Goal: Task Accomplishment & Management: Use online tool/utility

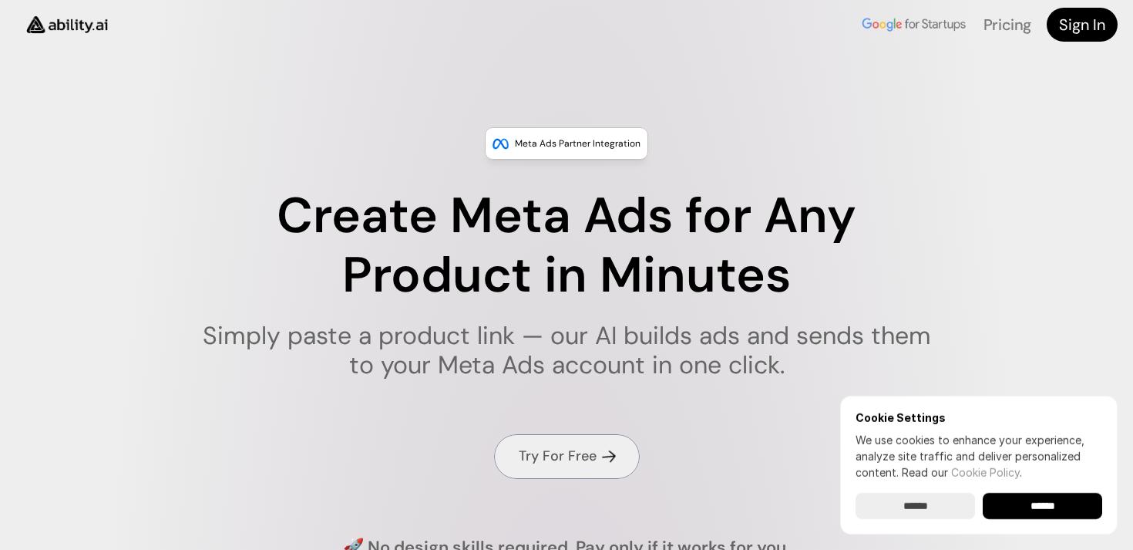
click at [584, 450] on h4 "Try For Free" at bounding box center [558, 455] width 78 height 19
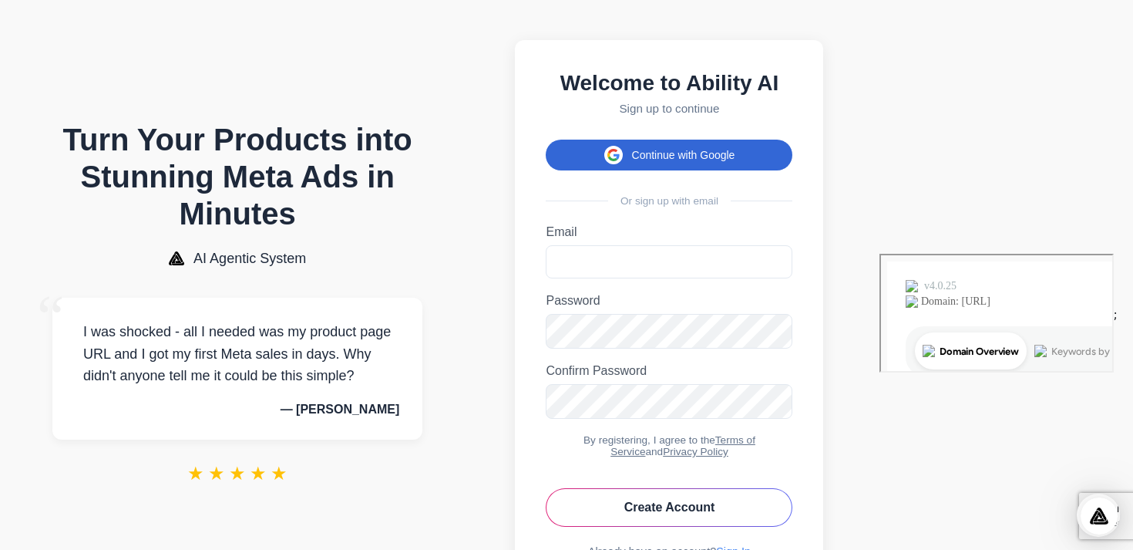
click at [792, 154] on button "Continue with Google" at bounding box center [669, 155] width 247 height 31
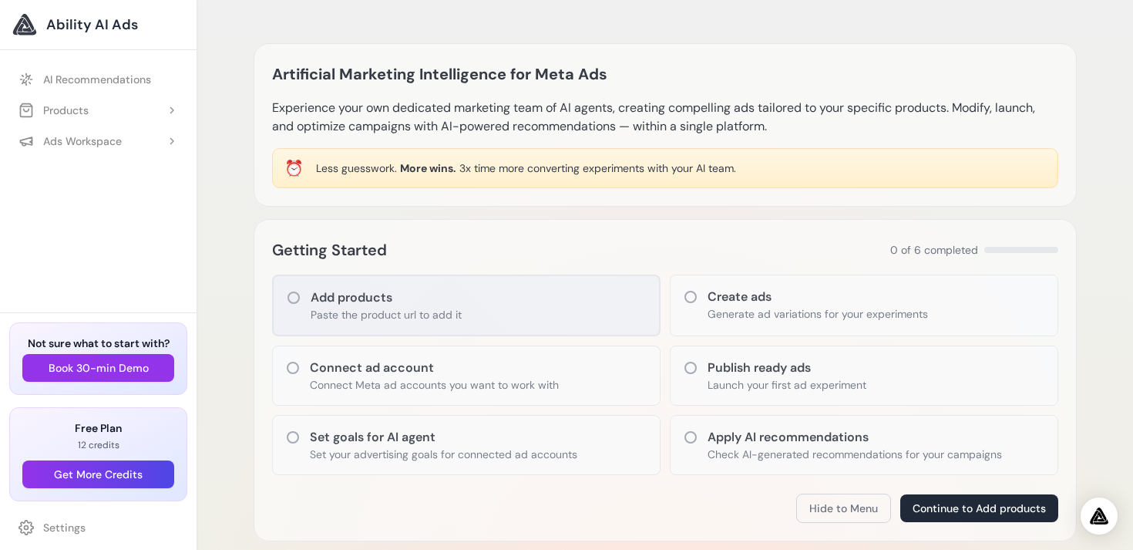
click at [294, 296] on icon at bounding box center [293, 297] width 15 height 15
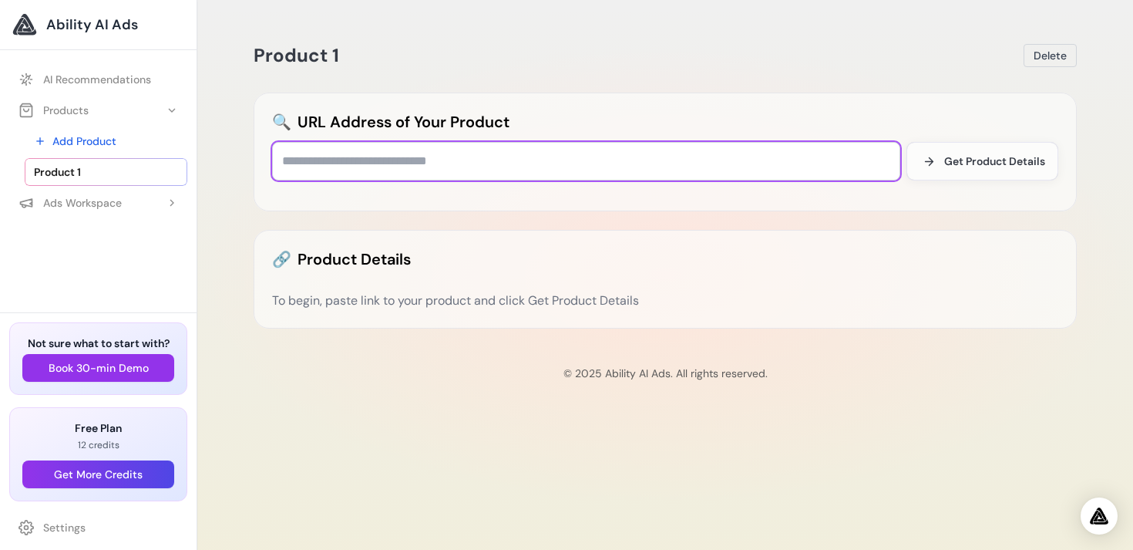
click at [448, 159] on input "text" at bounding box center [586, 161] width 628 height 39
type input "**********"
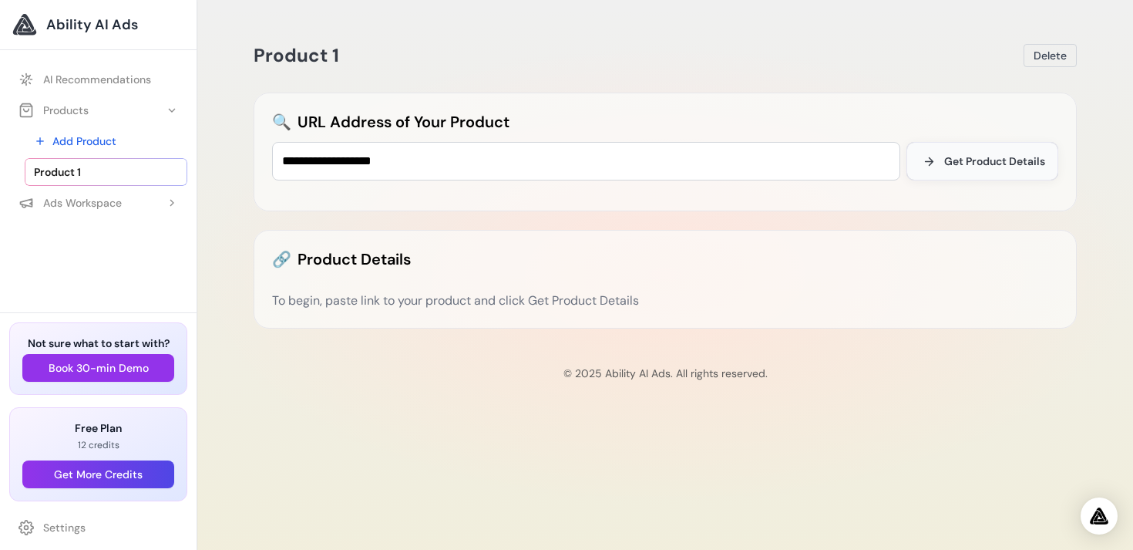
click at [950, 171] on button "Get Product Details" at bounding box center [983, 161] width 152 height 39
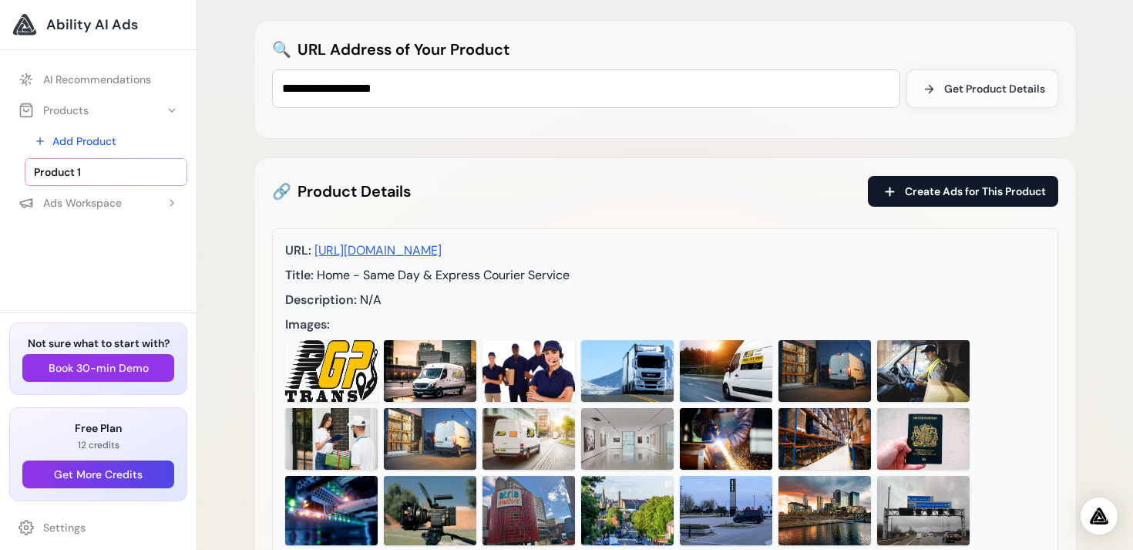
scroll to position [50, 0]
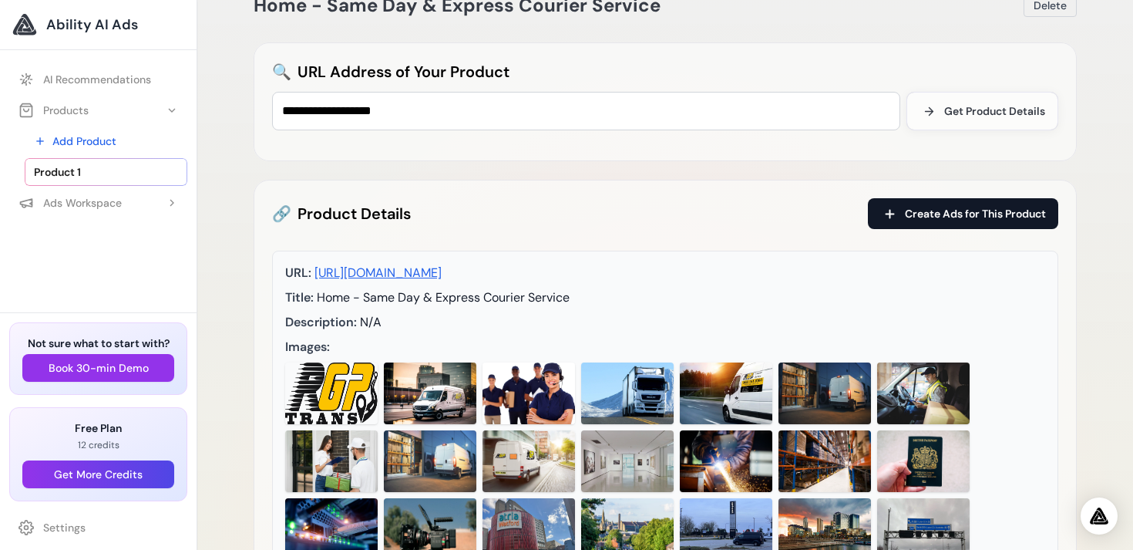
click at [977, 210] on span "Create Ads for This Product" at bounding box center [975, 213] width 141 height 15
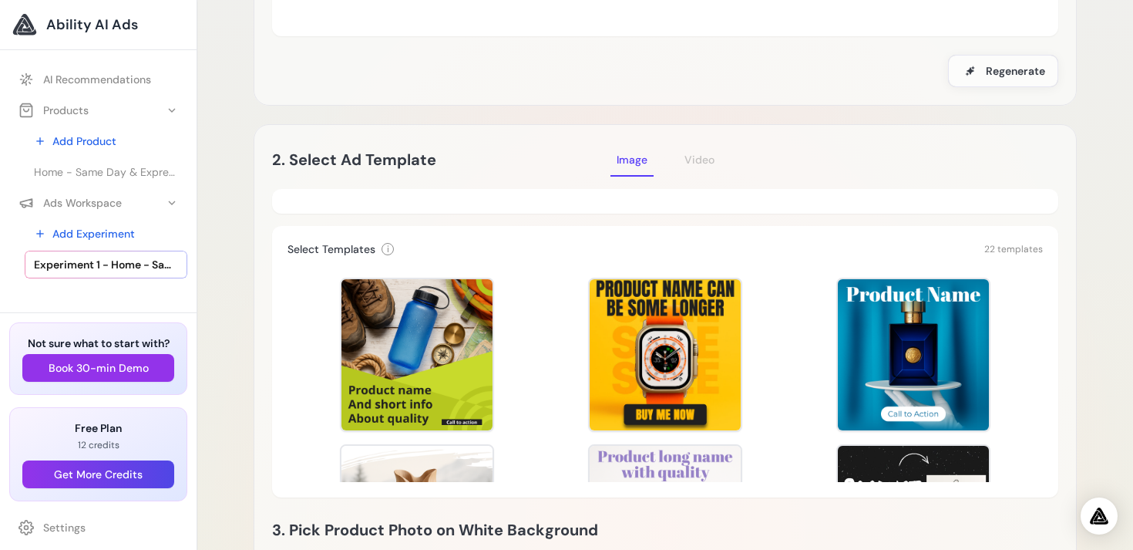
click at [676, 358] on div at bounding box center [665, 354] width 151 height 151
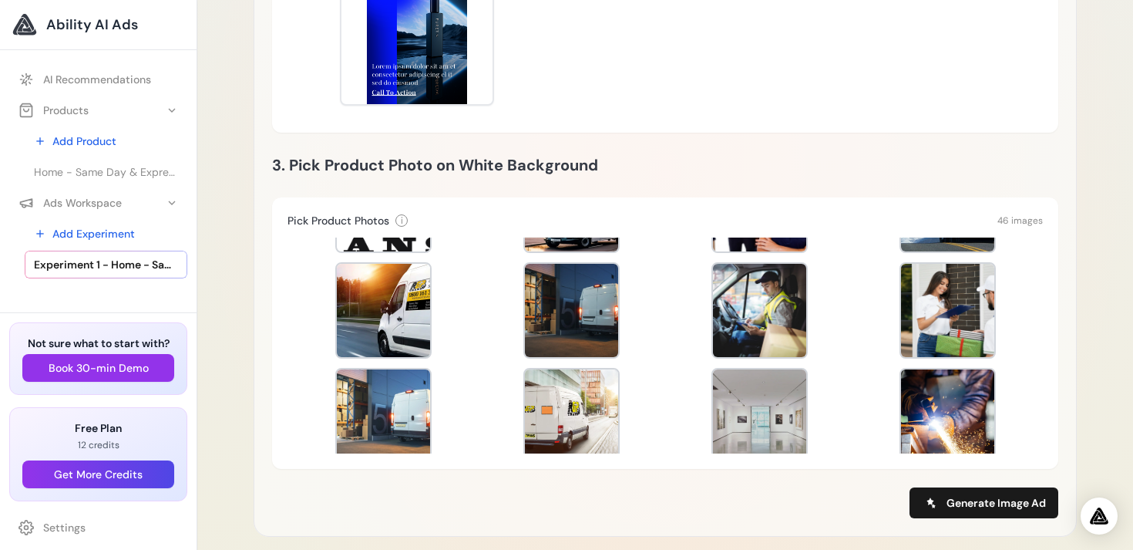
scroll to position [89, 0]
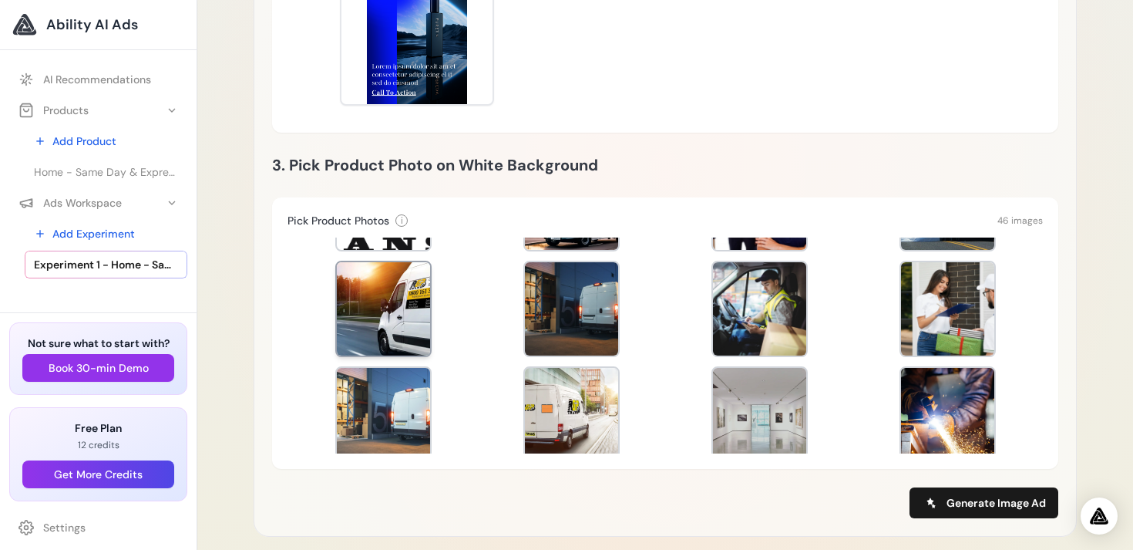
click at [392, 320] on div at bounding box center [383, 308] width 93 height 93
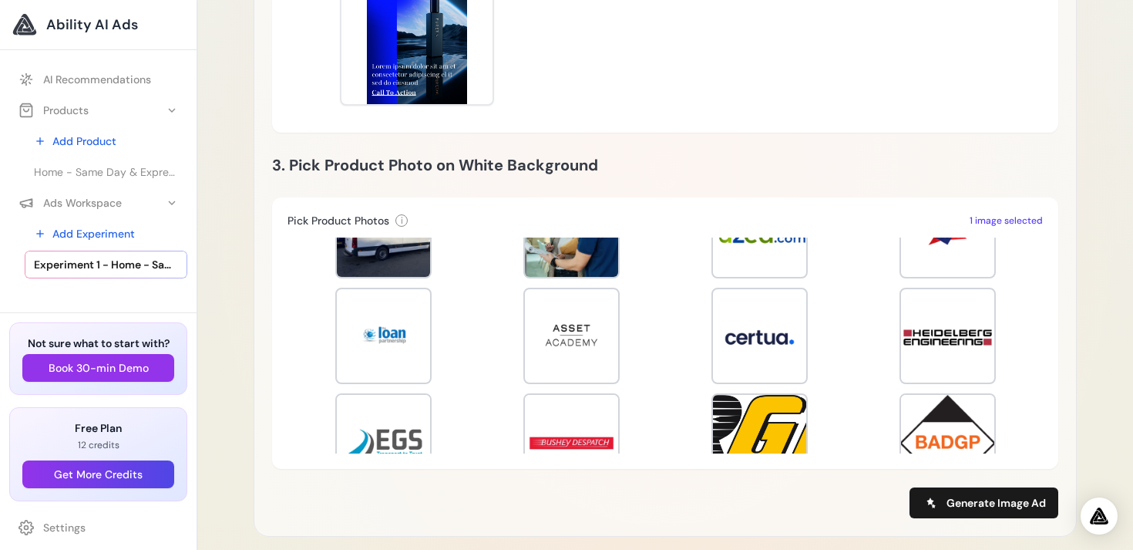
scroll to position [1055, 0]
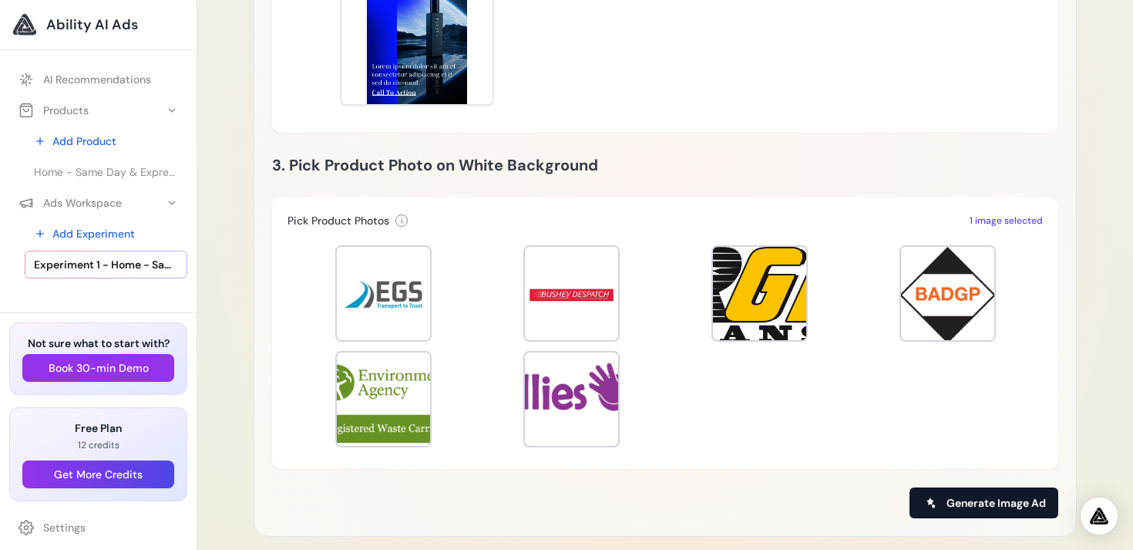
click at [973, 497] on span "Generate Image Ad" at bounding box center [996, 502] width 99 height 15
type input "**********"
